Goal: Task Accomplishment & Management: Manage account settings

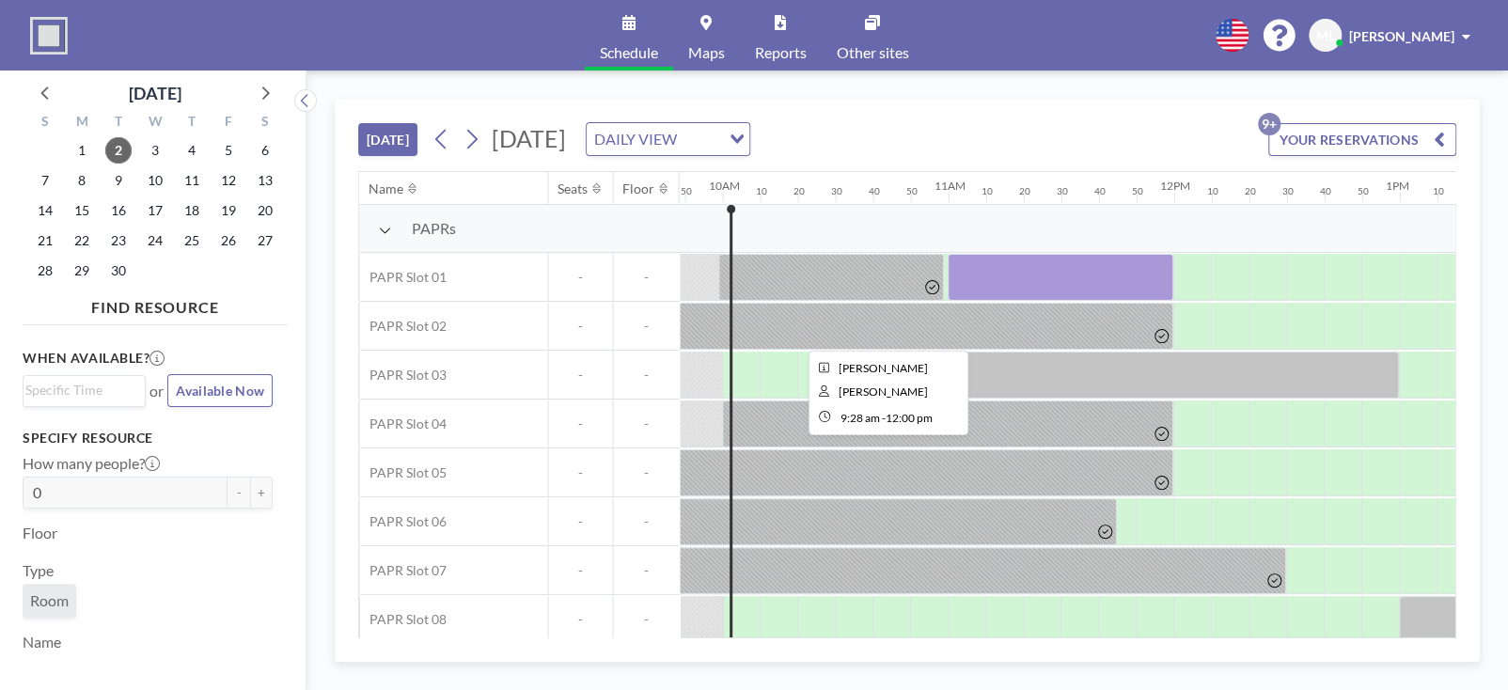
scroll to position [0, 2218]
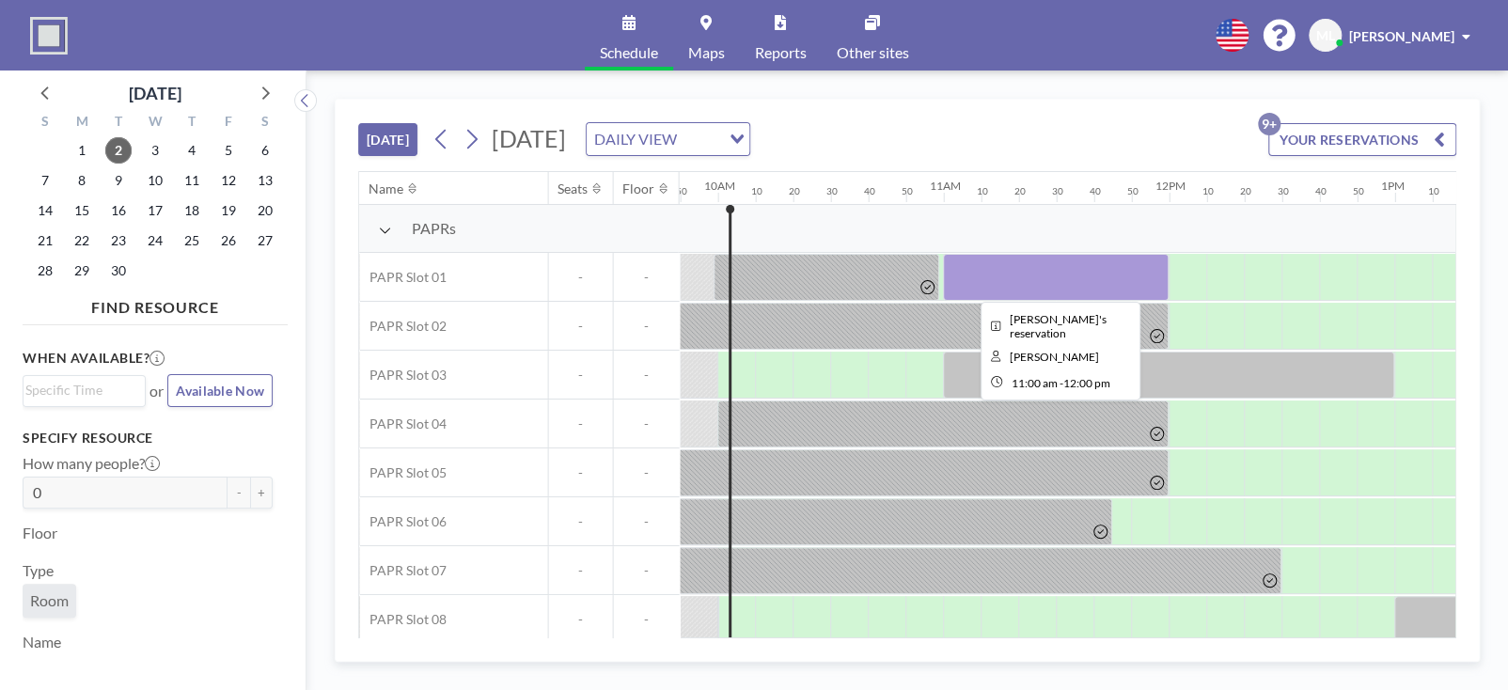
click at [1050, 279] on div at bounding box center [1056, 277] width 226 height 47
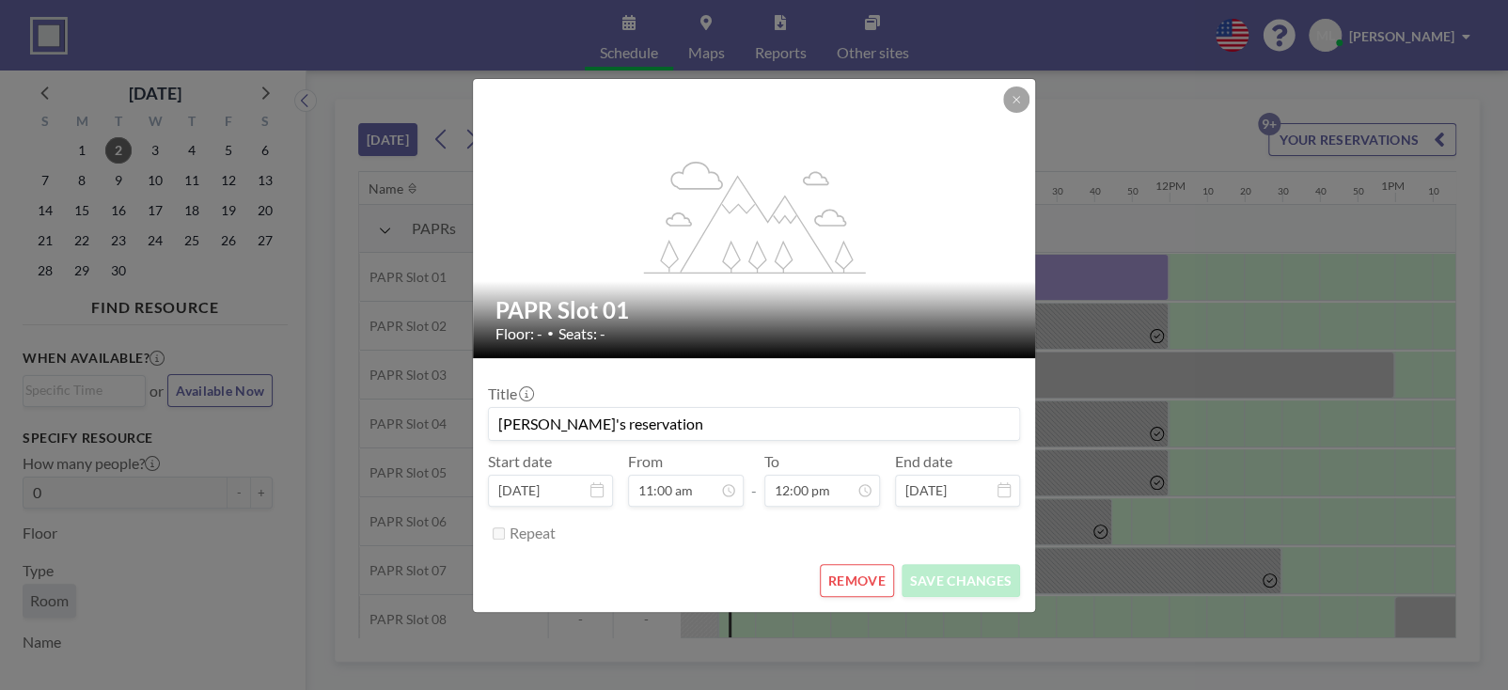
click at [862, 573] on button "REMOVE" at bounding box center [857, 580] width 74 height 33
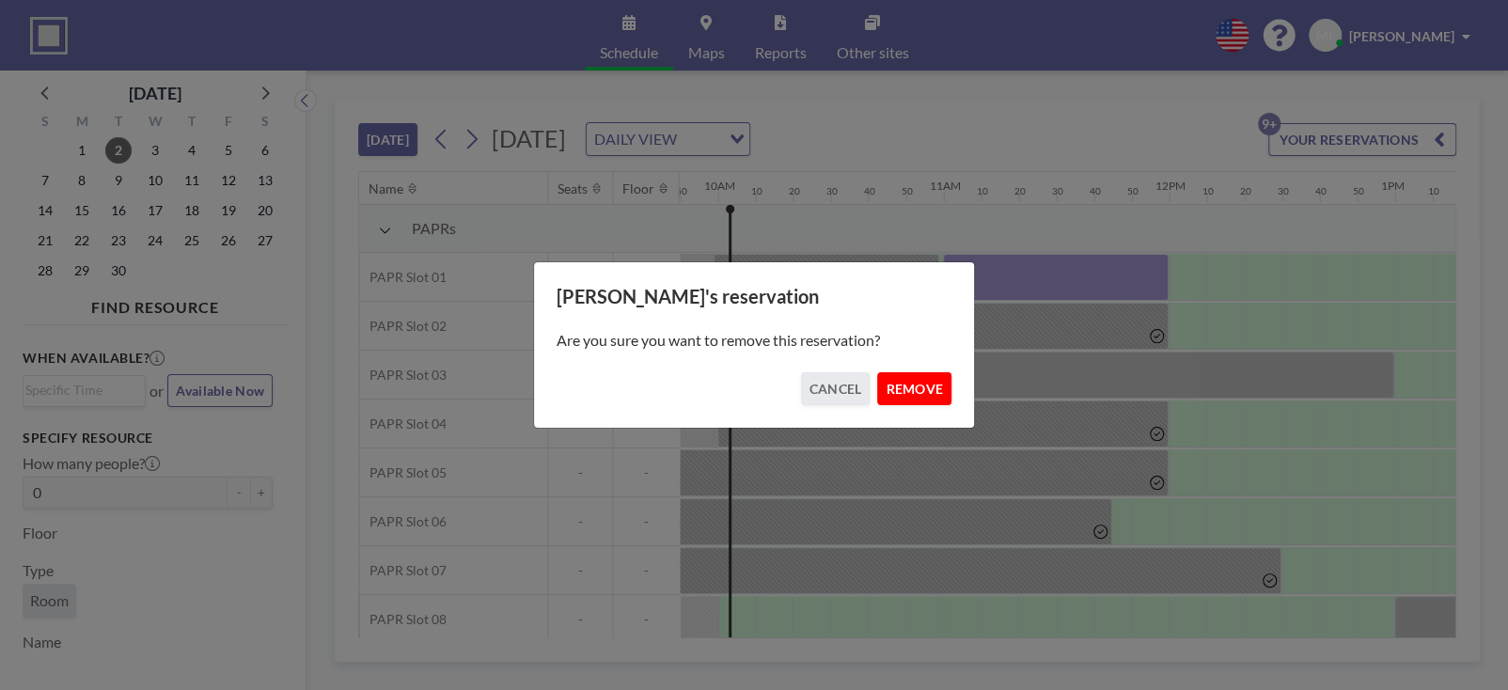
click at [905, 391] on button "REMOVE" at bounding box center [914, 388] width 74 height 33
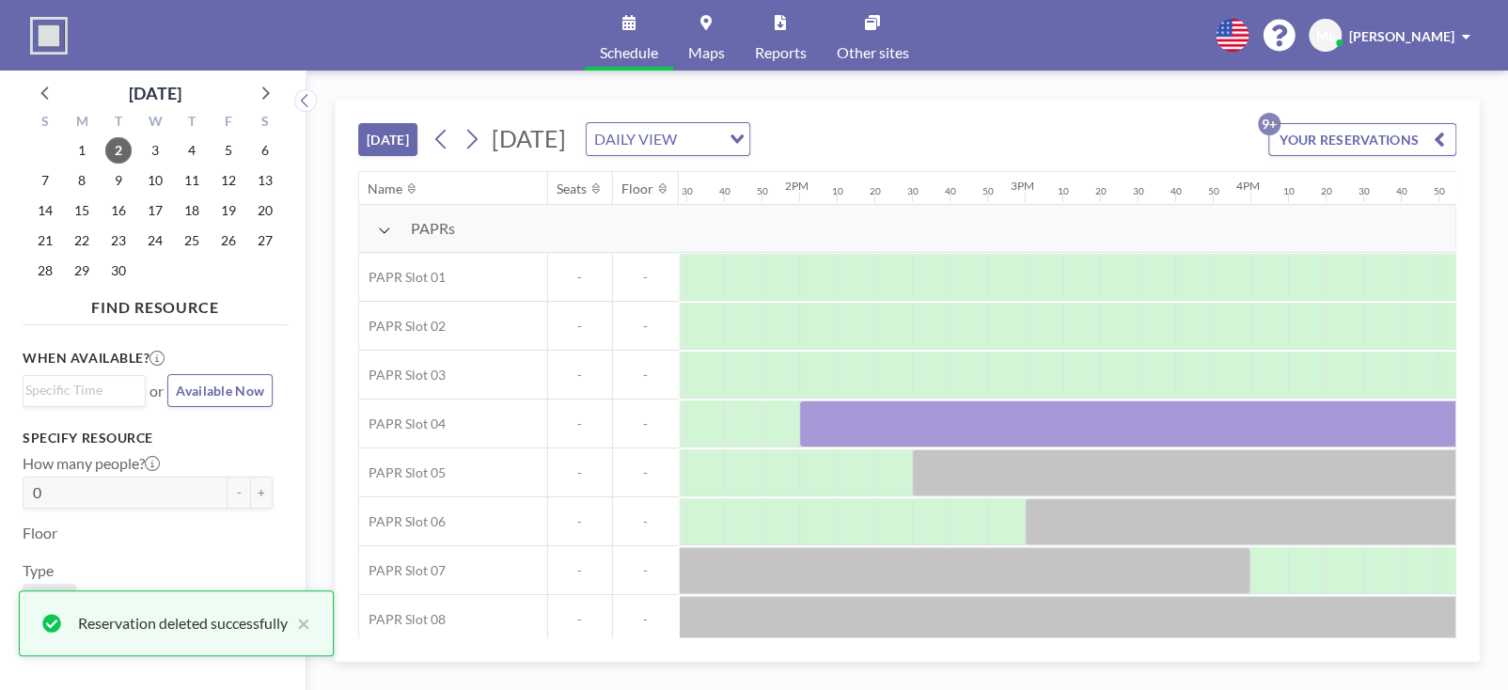
scroll to position [0, 3093]
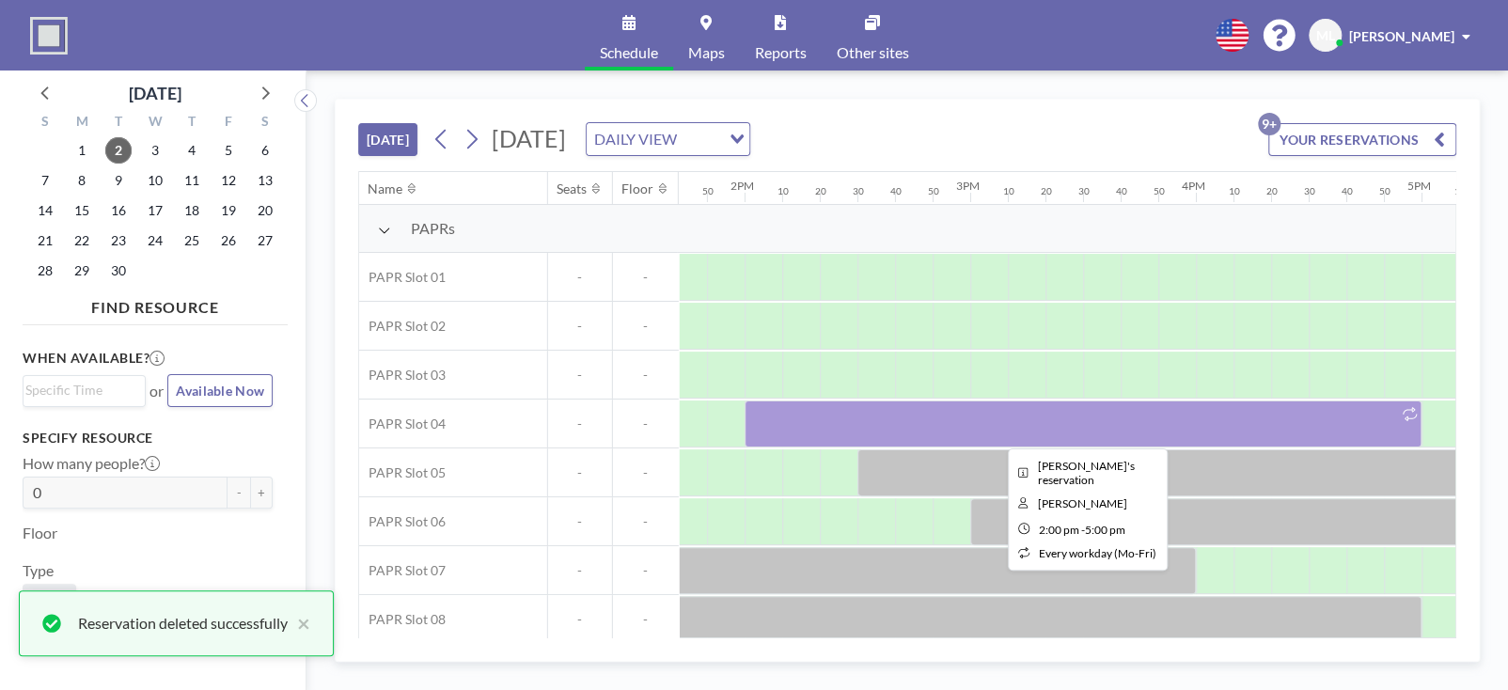
click at [1304, 417] on div at bounding box center [1083, 423] width 677 height 47
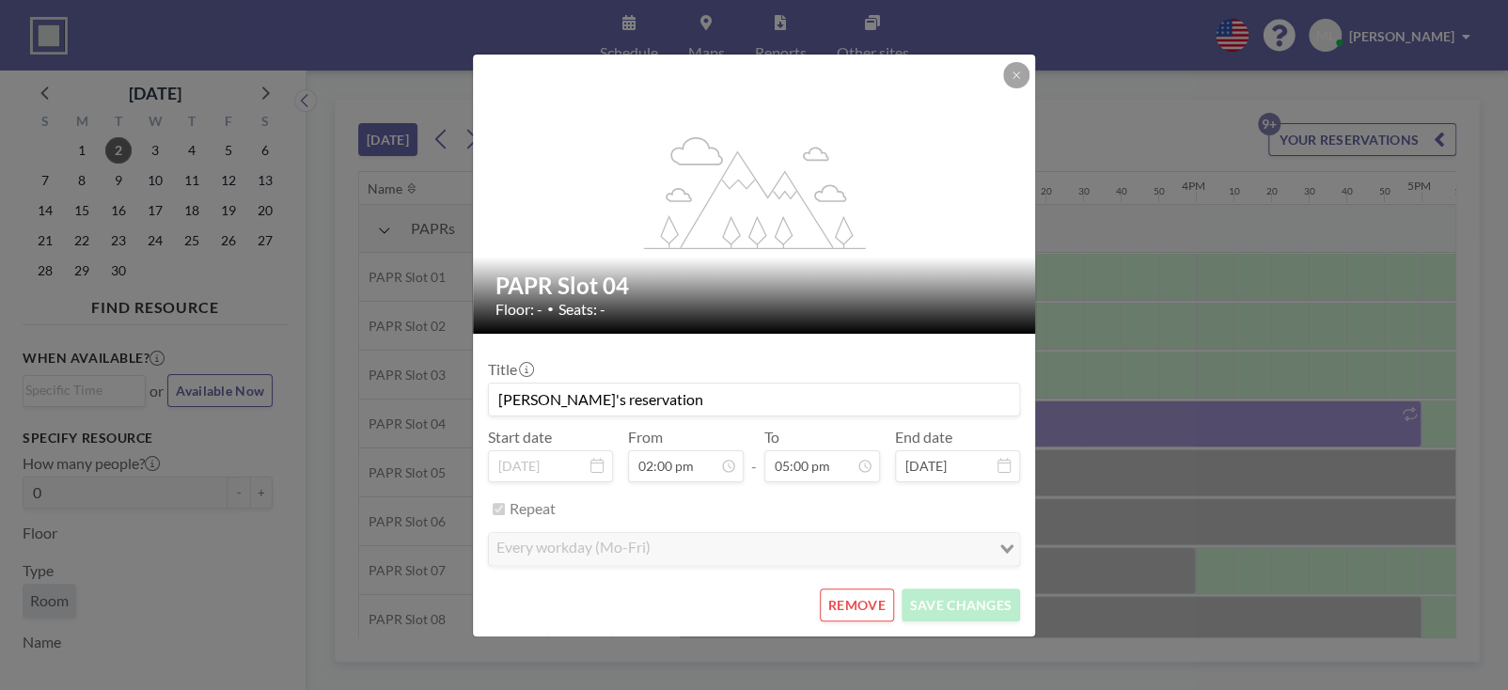
click at [861, 598] on button "REMOVE" at bounding box center [857, 604] width 74 height 33
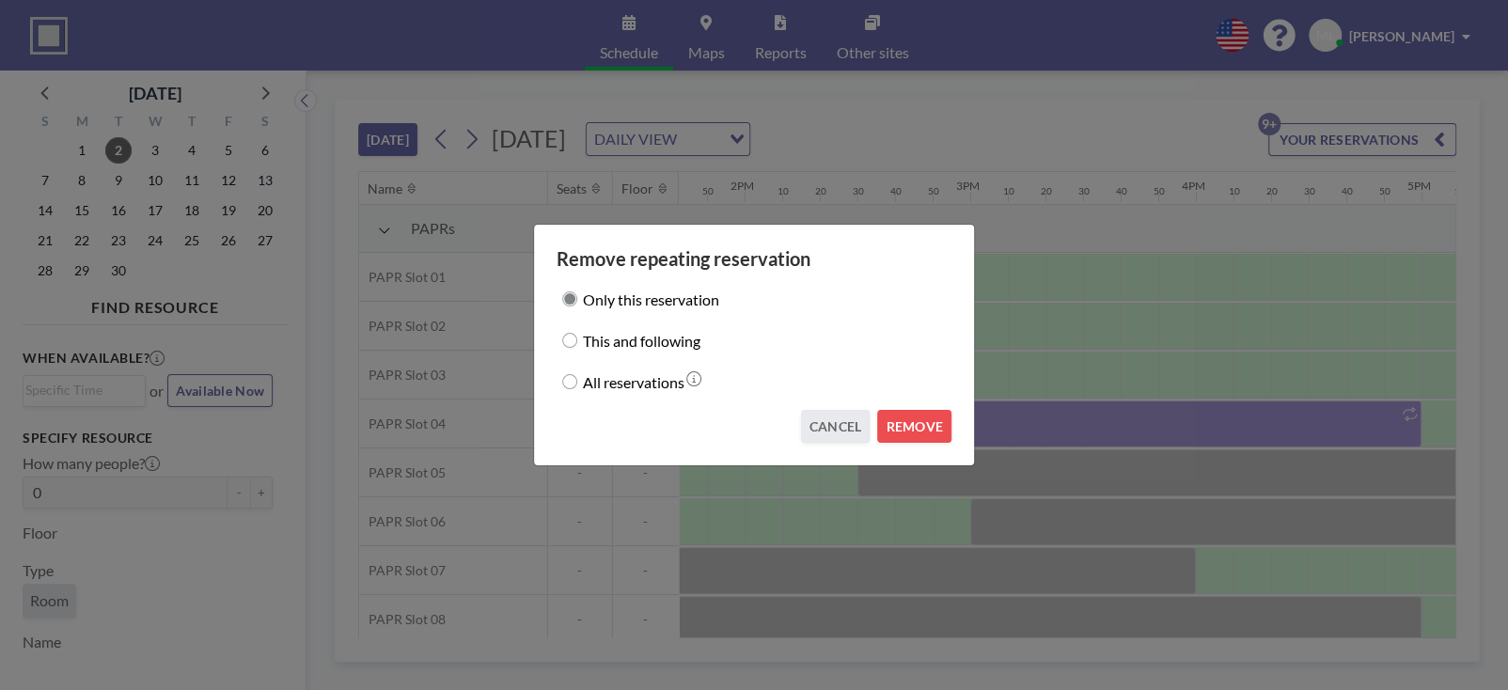
click at [650, 344] on label "This and following" at bounding box center [642, 340] width 118 height 26
click at [577, 344] on input "This and following" at bounding box center [569, 340] width 15 height 15
radio input "true"
click at [914, 417] on button "REMOVE" at bounding box center [914, 426] width 74 height 33
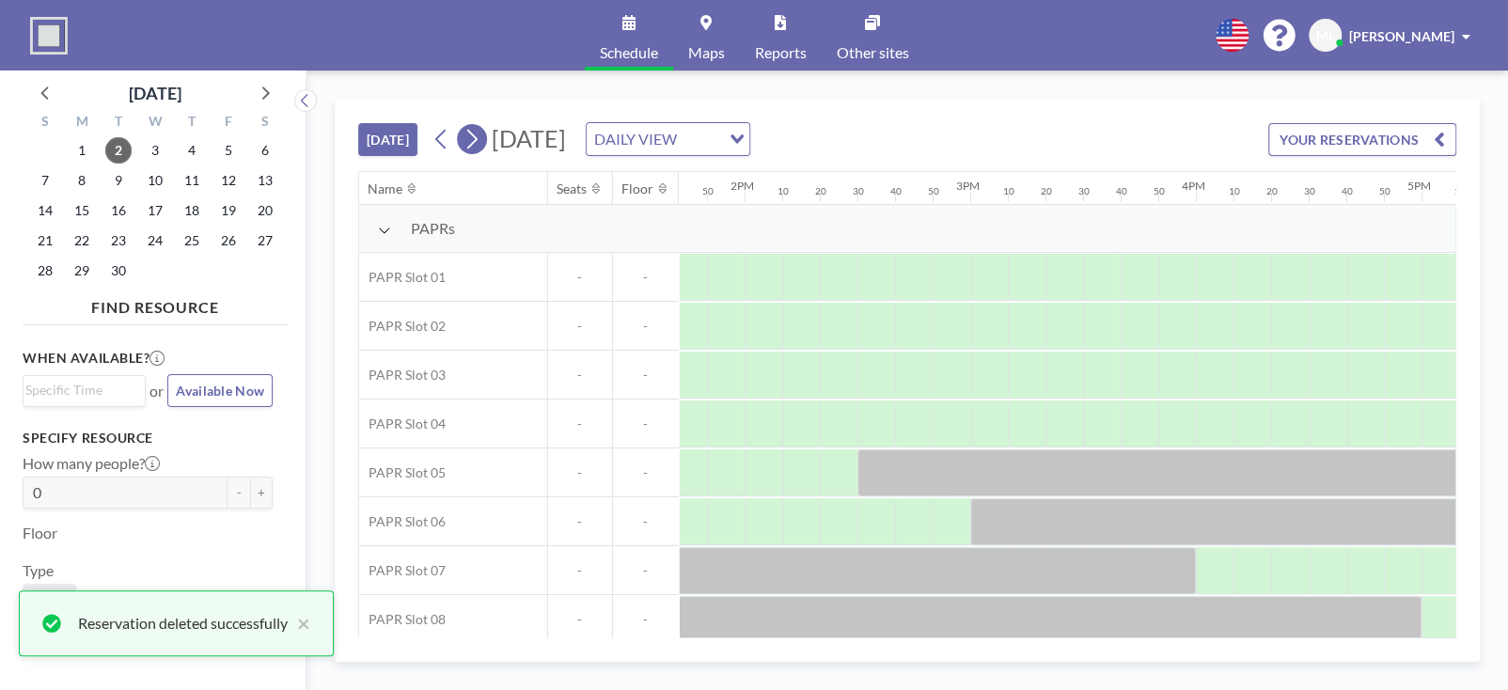
click at [475, 142] on icon at bounding box center [472, 140] width 10 height 20
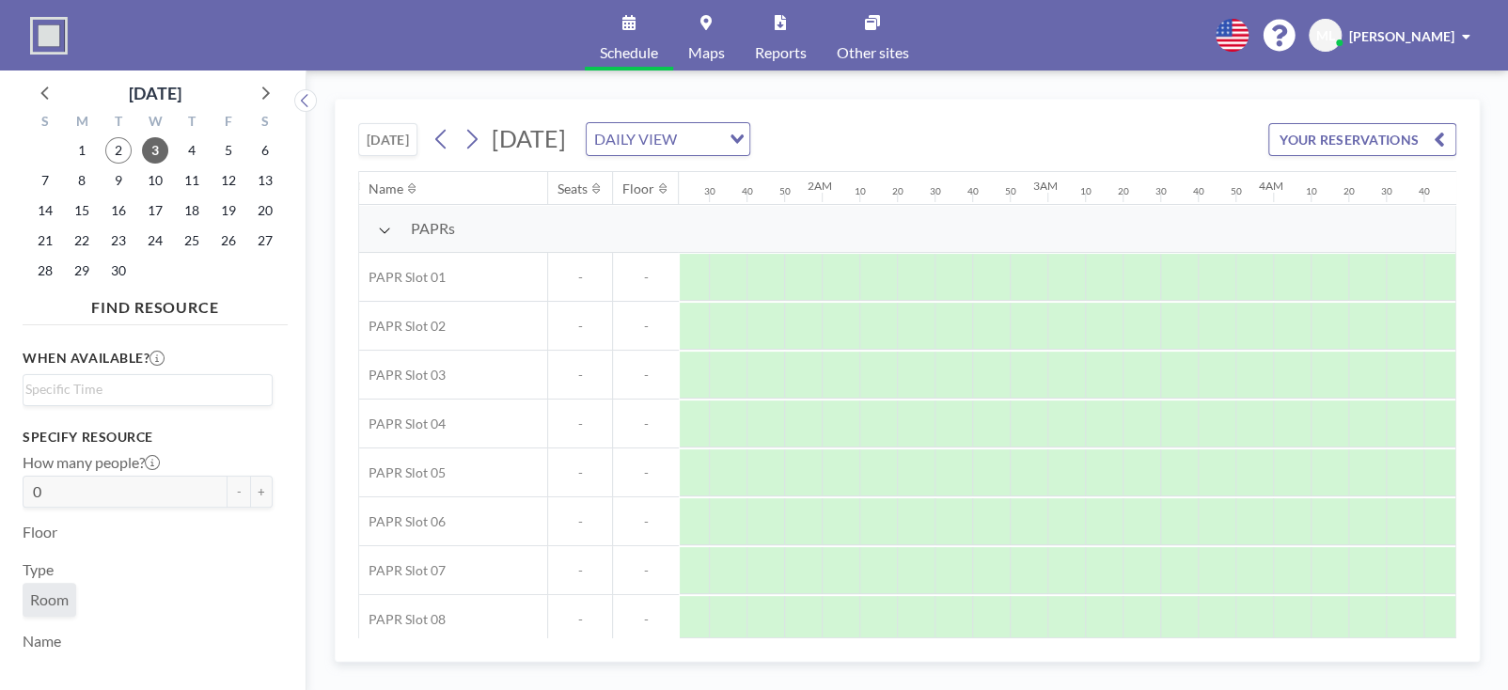
scroll to position [0, 132]
